Goal: Transaction & Acquisition: Subscribe to service/newsletter

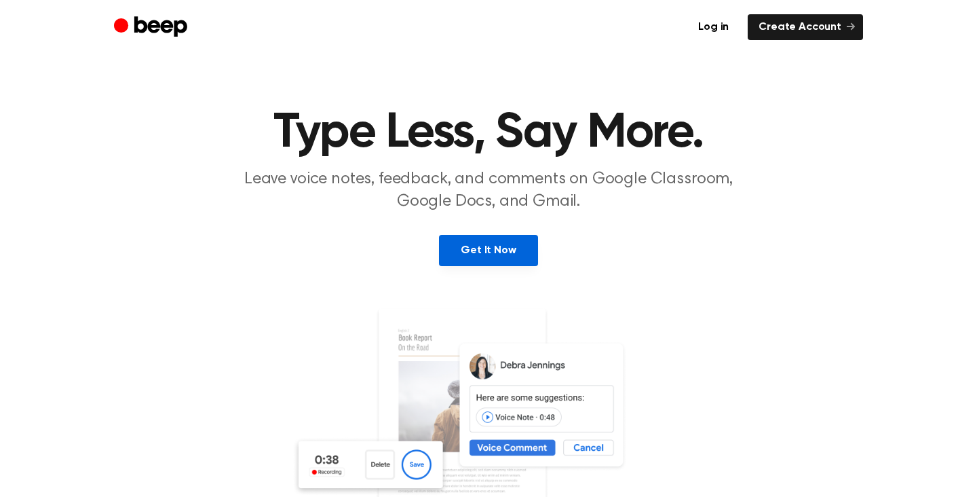
click at [494, 245] on link "Get It Now" at bounding box center [488, 250] width 98 height 31
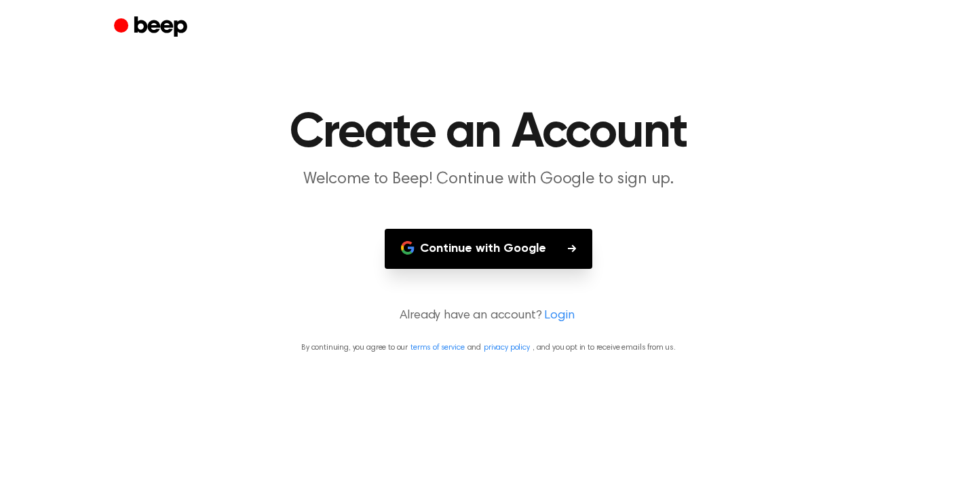
click at [551, 239] on button "Continue with Google" at bounding box center [489, 249] width 208 height 40
click at [533, 244] on button "Continue with Google" at bounding box center [489, 249] width 208 height 40
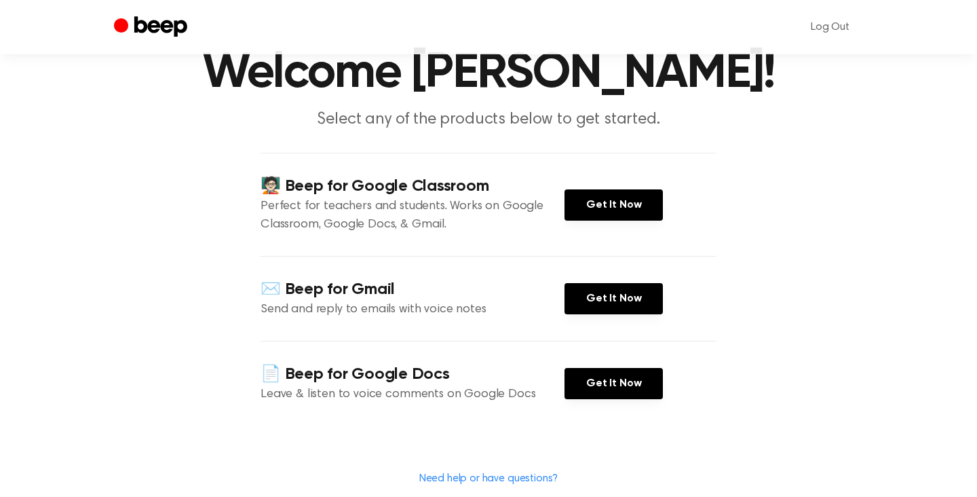
scroll to position [59, 0]
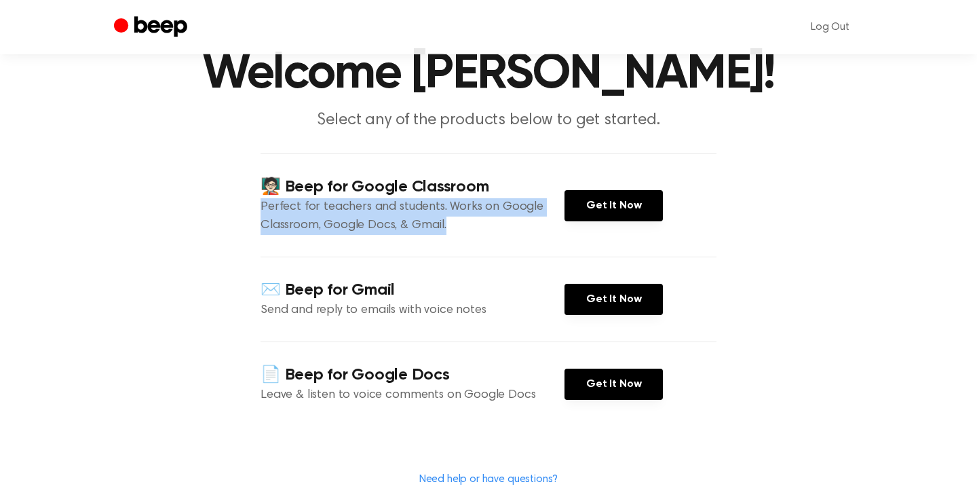
drag, startPoint x: 444, startPoint y: 225, endPoint x: 262, endPoint y: 214, distance: 182.3
click at [262, 214] on p "Perfect for teachers and students. Works on Google Classroom, Google Docs, & Gm…" at bounding box center [413, 216] width 304 height 37
click at [208, 221] on main "Welcome Ryan Brown! Select any of the products below to get started. 🧑🏻‍🏫 Beep …" at bounding box center [488, 257] width 977 height 633
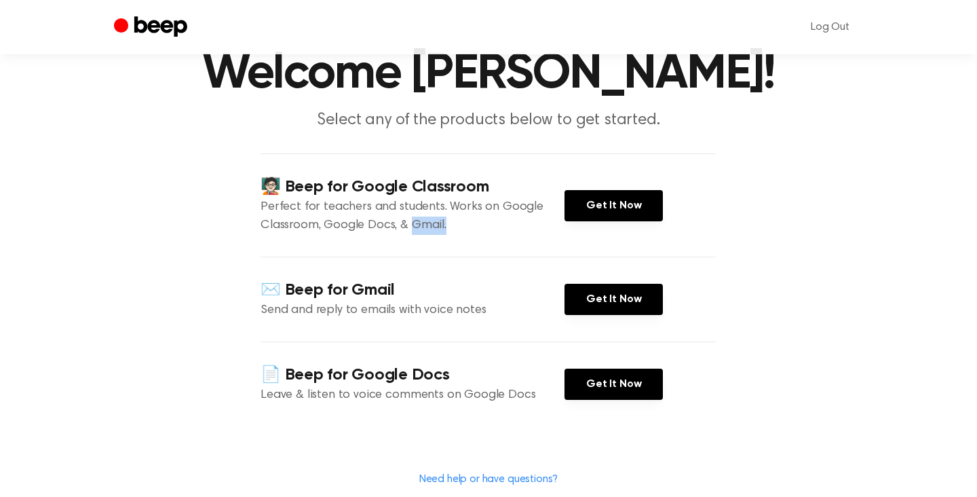
drag, startPoint x: 410, startPoint y: 227, endPoint x: 453, endPoint y: 229, distance: 42.8
click at [453, 229] on p "Perfect for teachers and students. Works on Google Classroom, Google Docs, & Gm…" at bounding box center [413, 216] width 304 height 37
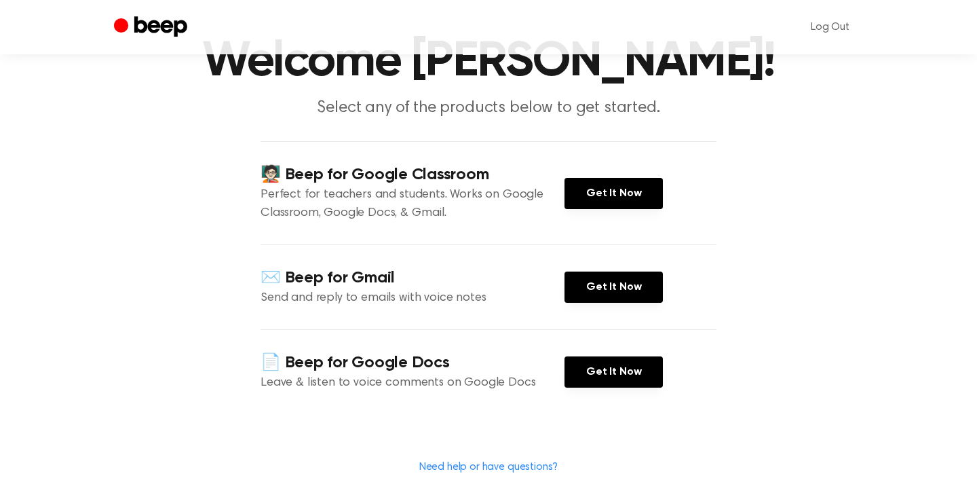
scroll to position [65, 0]
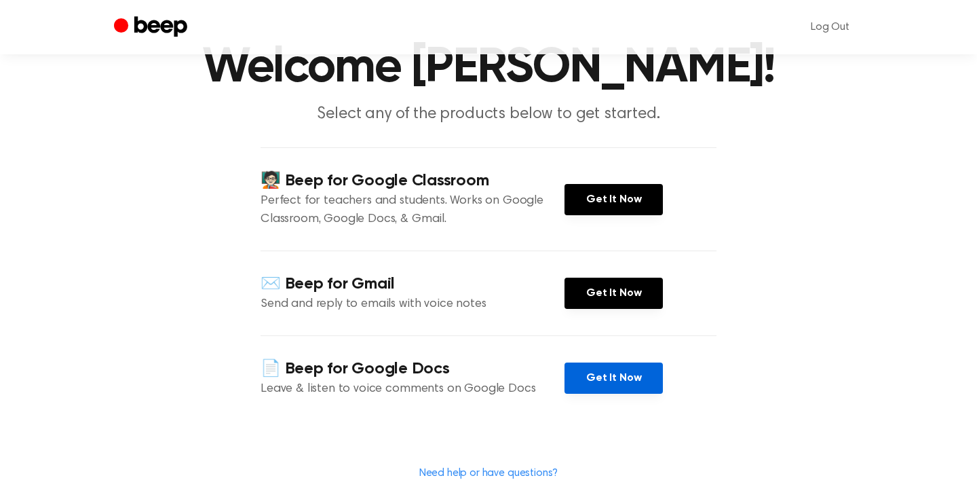
click at [612, 379] on link "Get It Now" at bounding box center [614, 377] width 98 height 31
